Goal: Task Accomplishment & Management: Use online tool/utility

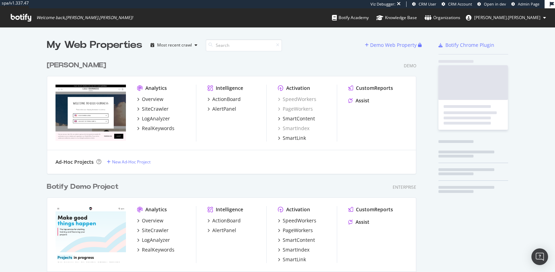
scroll to position [2391, 375]
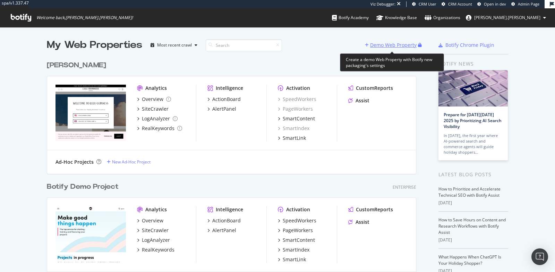
click at [386, 46] on div "Demo Web Property" at bounding box center [393, 45] width 47 height 7
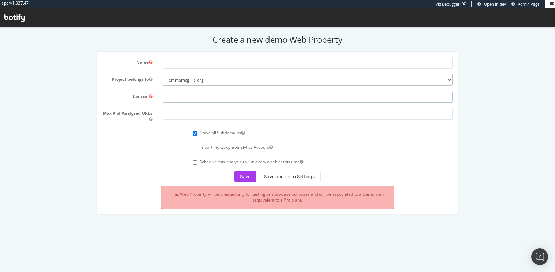
click at [195, 98] on input "text" at bounding box center [308, 97] width 290 height 12
paste input "[URL][DOMAIN_NAME]"
type input "[URL][DOMAIN_NAME]"
click at [193, 62] on input "text" at bounding box center [308, 63] width 290 height 12
click at [223, 63] on input "L" at bounding box center [308, 63] width 290 height 12
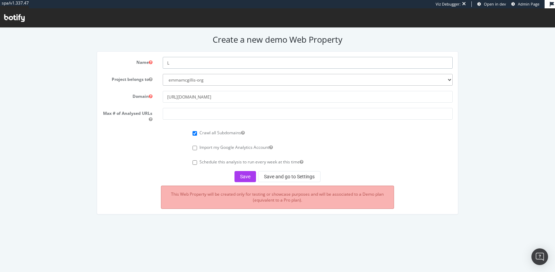
click at [223, 63] on input "L" at bounding box center [308, 63] width 290 height 12
paste input "aithwaites Wine"
type input "Laithwaites Wine Q3 2025"
click at [205, 114] on input "number" at bounding box center [308, 114] width 290 height 12
type input "150000"
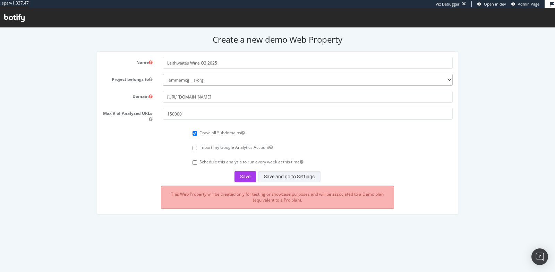
click at [305, 175] on button "Save and go to Settings" at bounding box center [289, 176] width 62 height 11
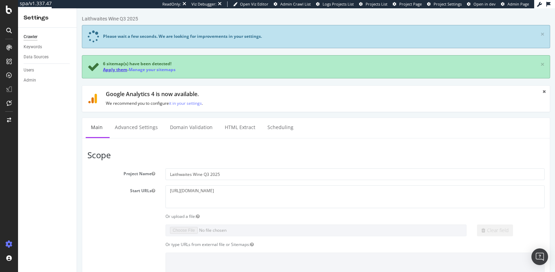
click at [113, 69] on link "Apply them" at bounding box center [115, 70] width 24 height 6
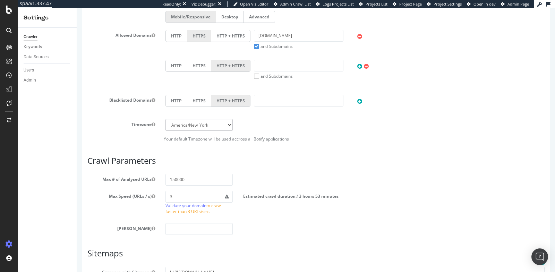
scroll to position [365, 0]
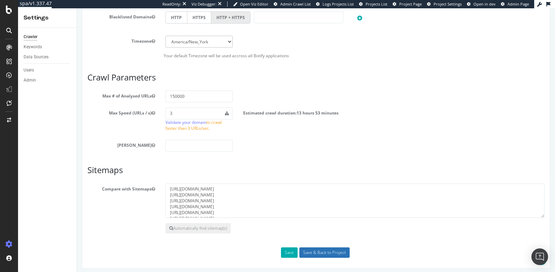
click at [309, 250] on input "Save & Back to Project" at bounding box center [325, 252] width 50 height 10
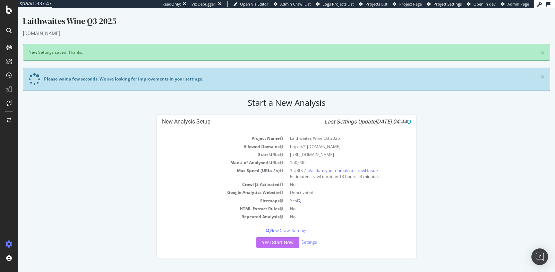
click at [276, 242] on button "Yes! Start Now" at bounding box center [277, 242] width 43 height 11
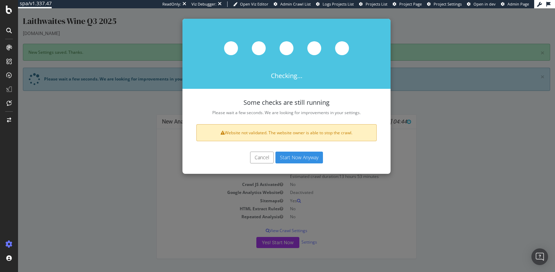
click at [300, 159] on button "Start Now Anyway" at bounding box center [300, 158] width 48 height 12
